Goal: Task Accomplishment & Management: Manage account settings

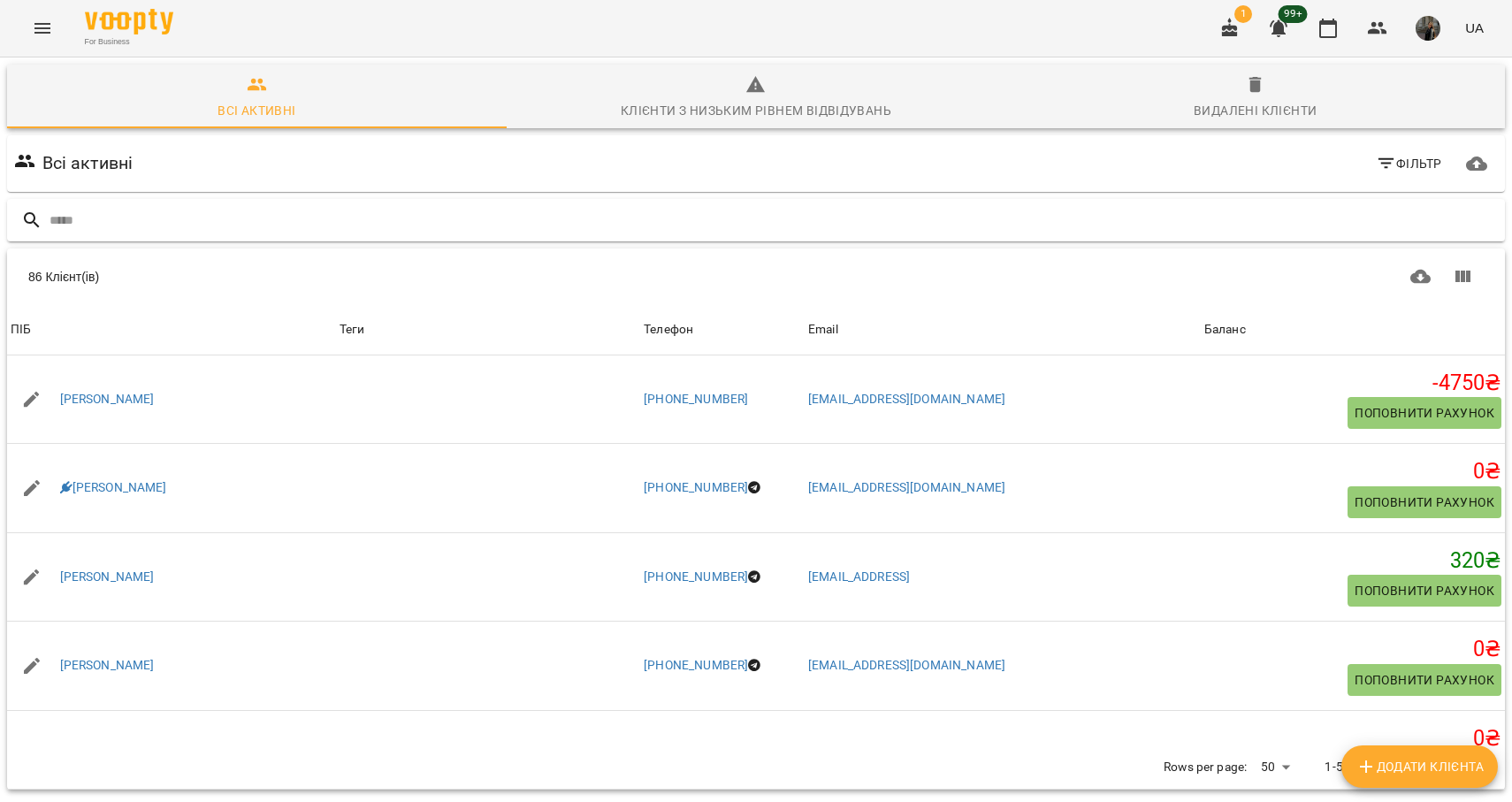
click at [279, 224] on input "text" at bounding box center [774, 221] width 1449 height 29
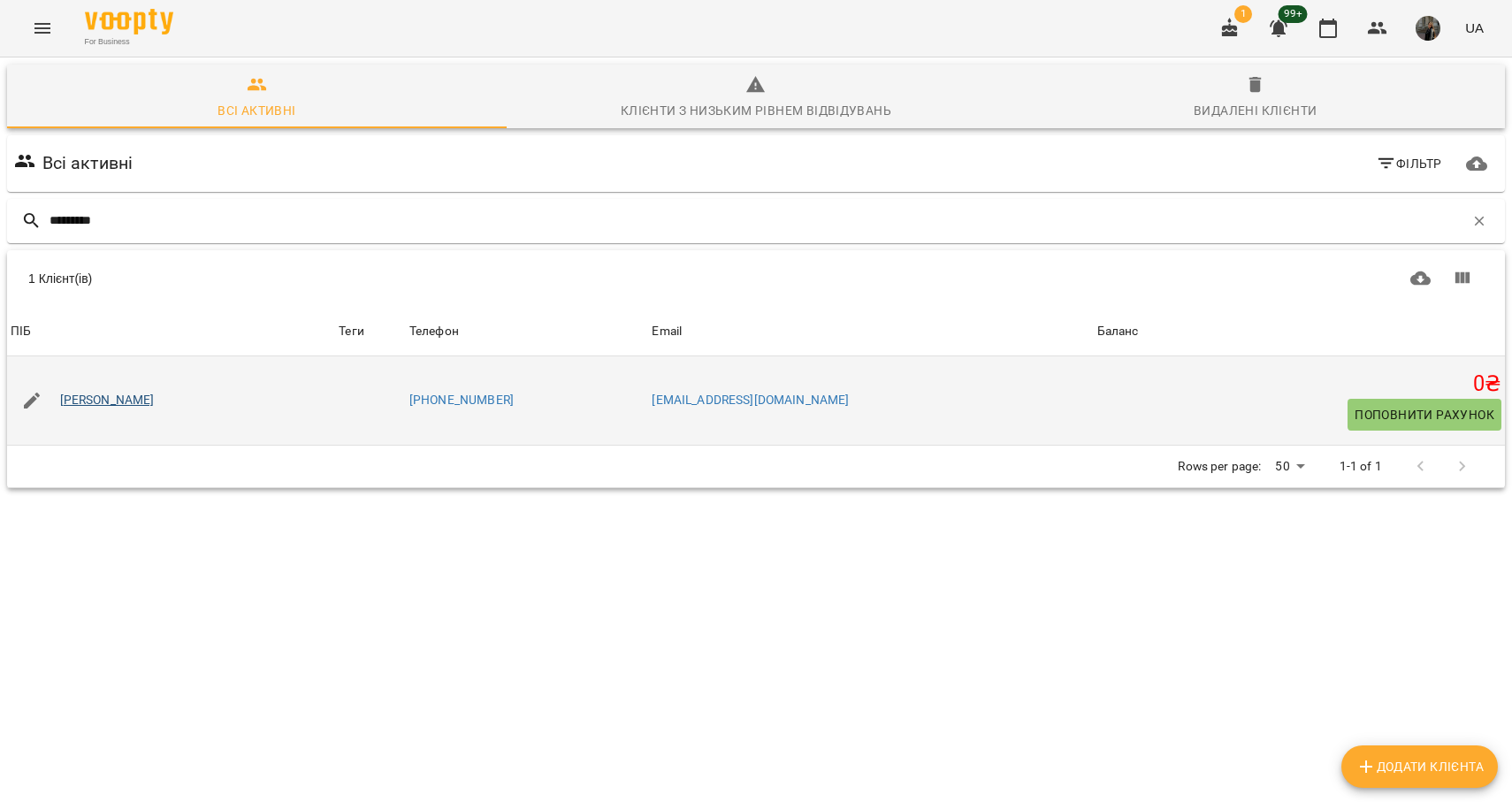
type input "*********"
click at [155, 401] on link "[PERSON_NAME]" at bounding box center [107, 401] width 95 height 18
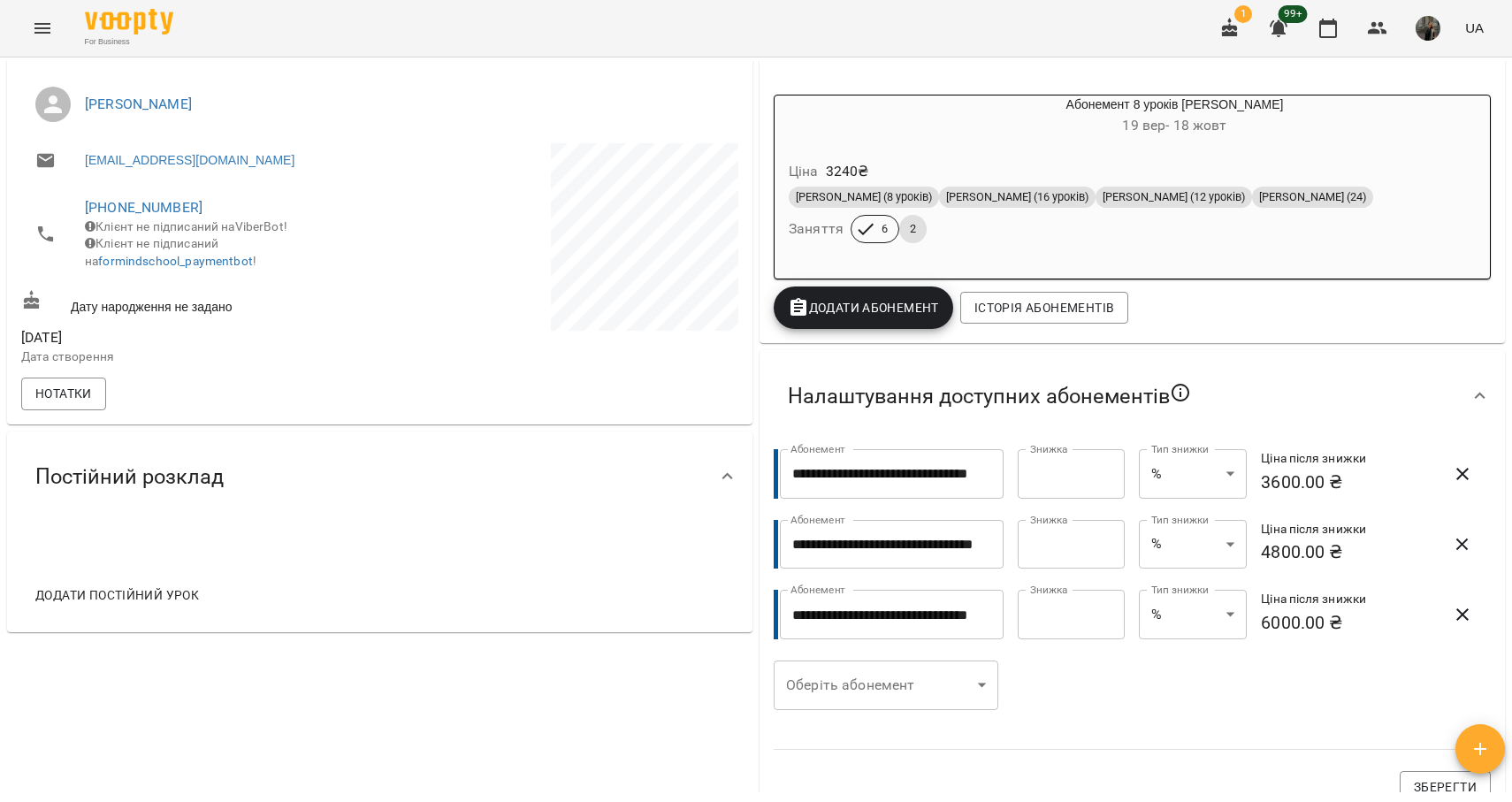
scroll to position [272, 0]
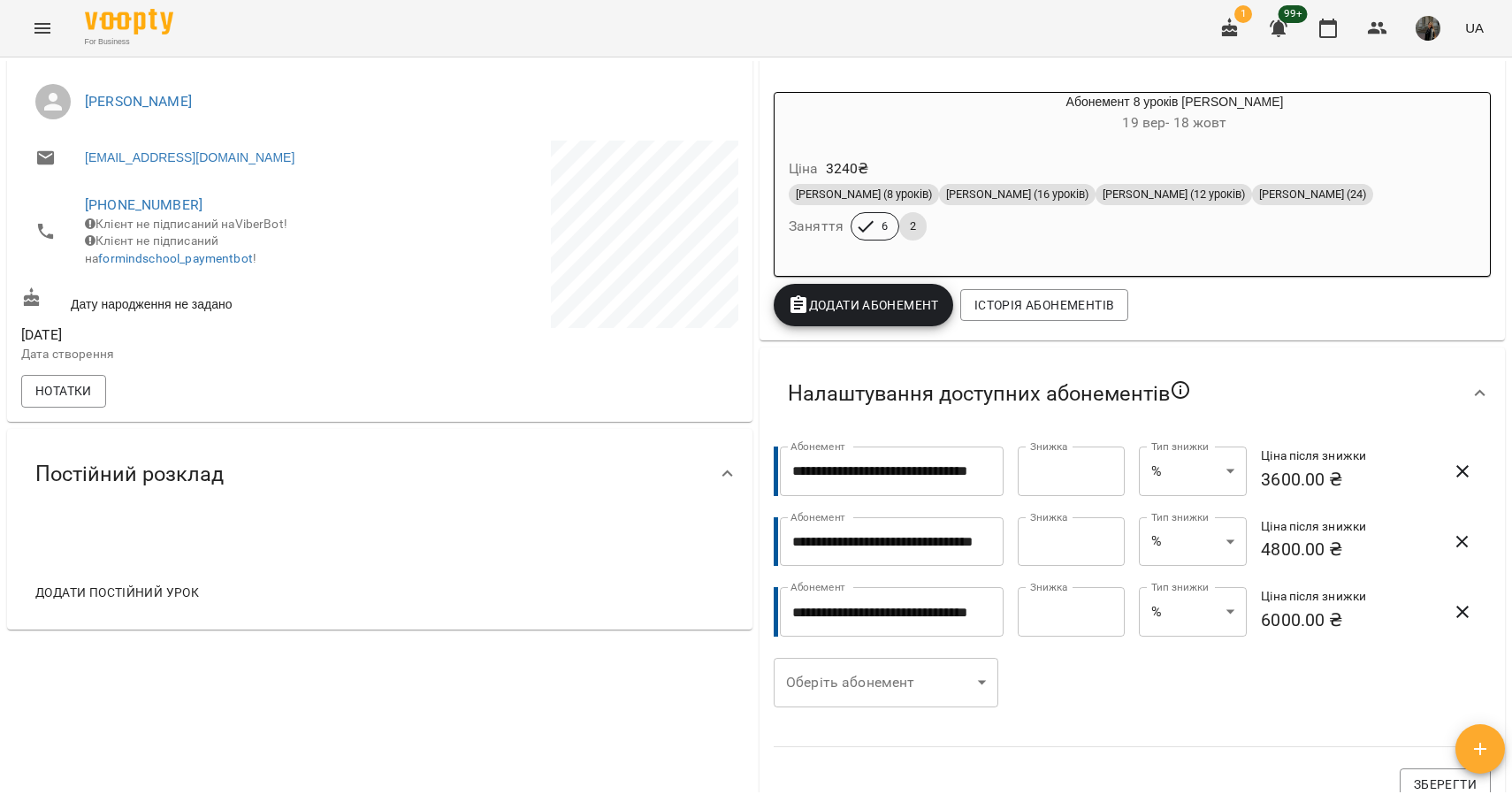
click at [1248, 317] on div "Абонемент 8 уроків [PERSON_NAME] [DATE] - [DATE] Ціна 3240 ₴ Парне Дорослі (8 у…" at bounding box center [1132, 209] width 724 height 241
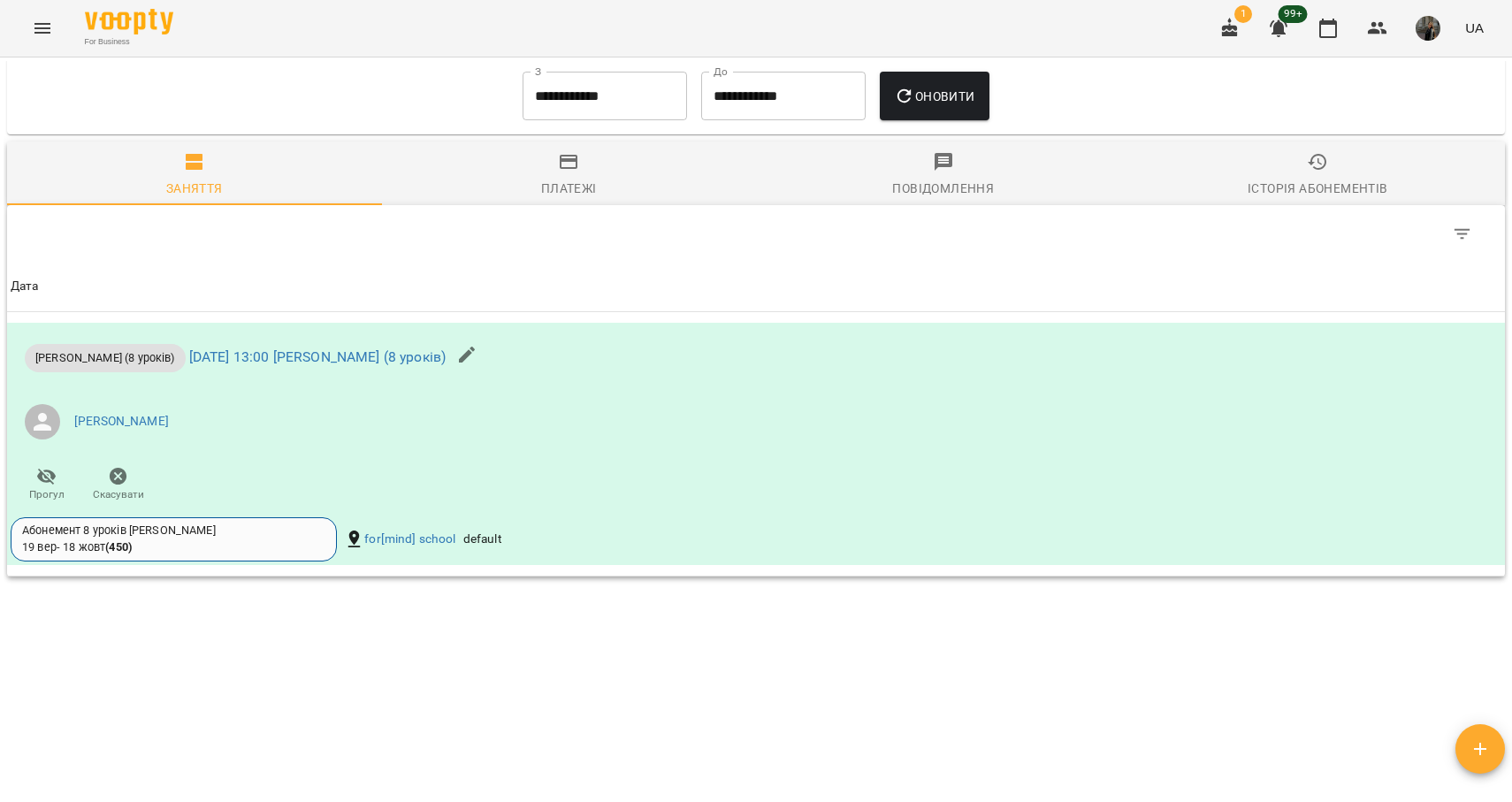
scroll to position [0, 0]
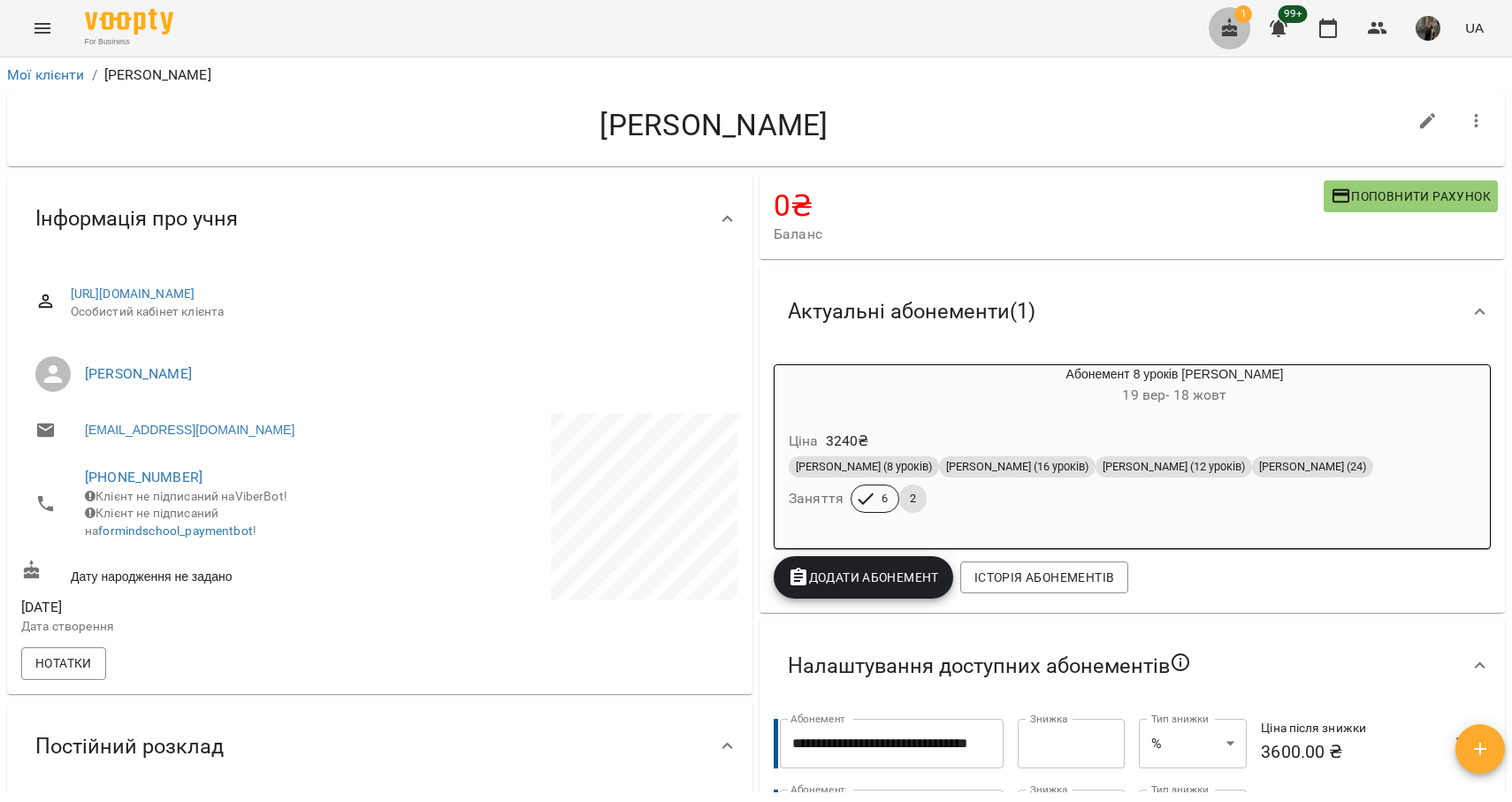
click at [1238, 35] on icon "button" at bounding box center [1230, 28] width 16 height 20
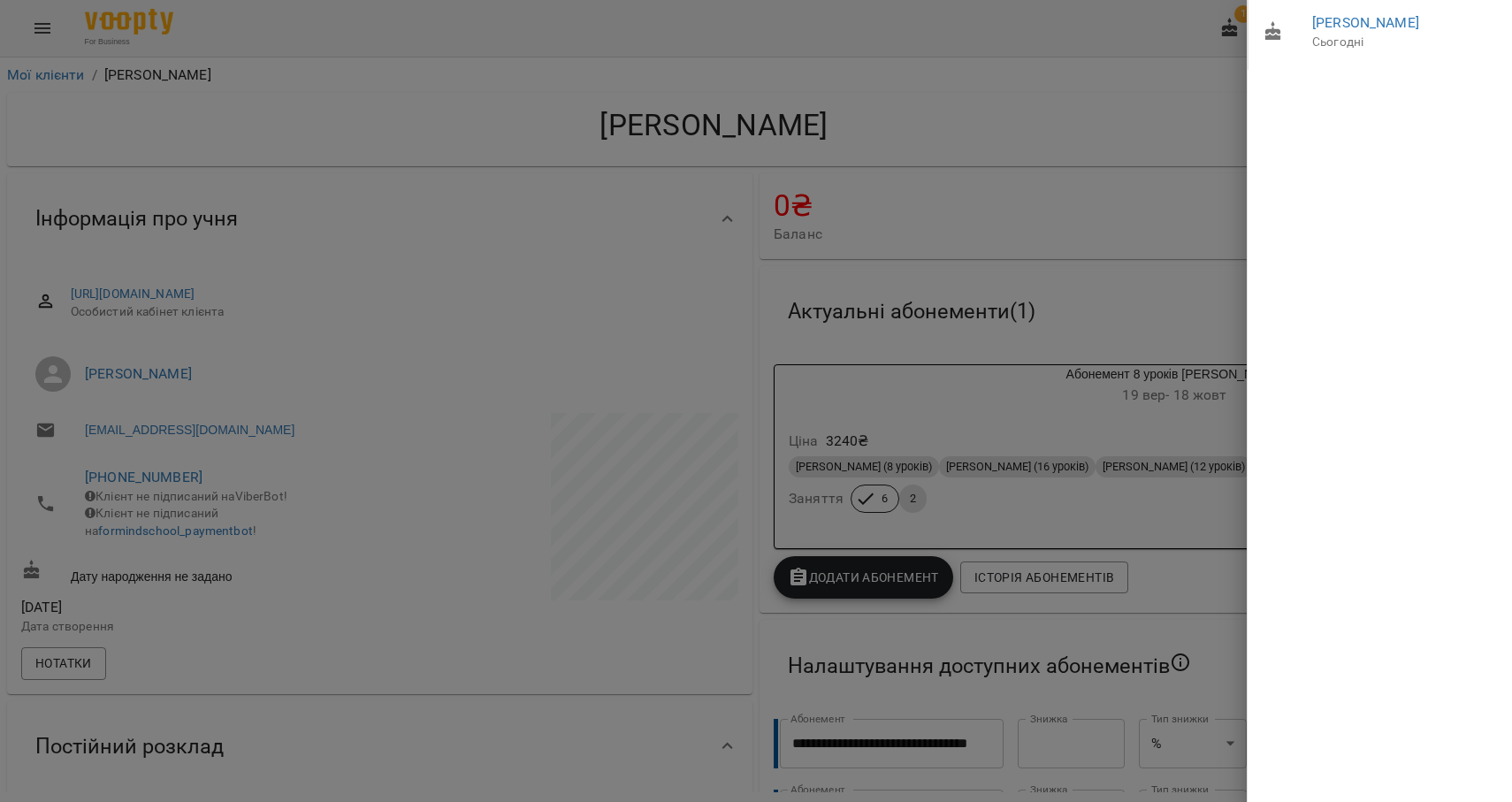
click at [1139, 91] on div at bounding box center [756, 401] width 1512 height 802
